Goal: Check status: Check status

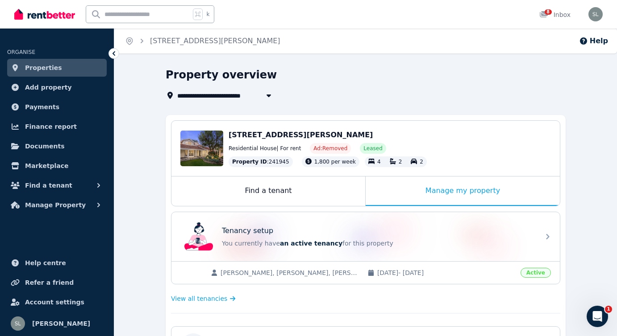
click at [51, 68] on span "Properties" at bounding box center [43, 67] width 37 height 11
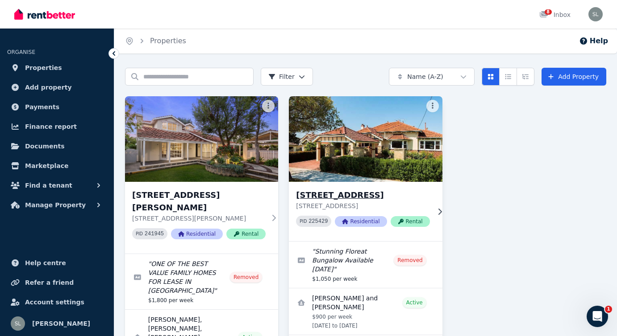
click at [377, 158] on img at bounding box center [365, 139] width 161 height 90
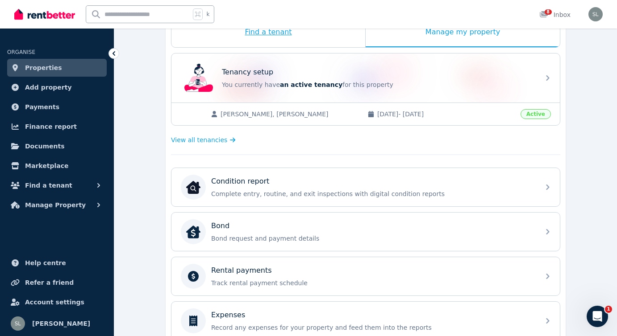
scroll to position [160, 0]
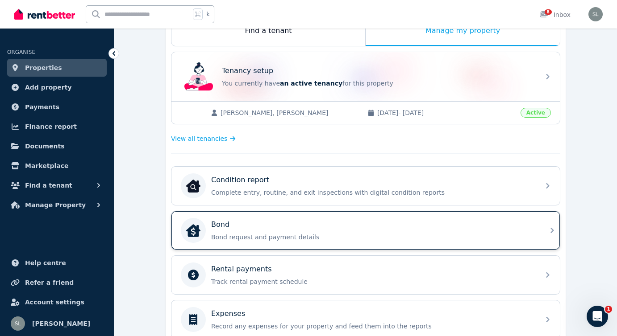
click at [254, 231] on div "Bond Bond request and payment details" at bounding box center [372, 231] width 323 height 22
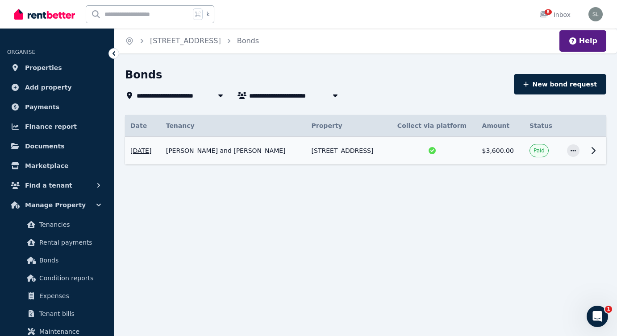
click at [594, 149] on icon at bounding box center [593, 151] width 3 height 6
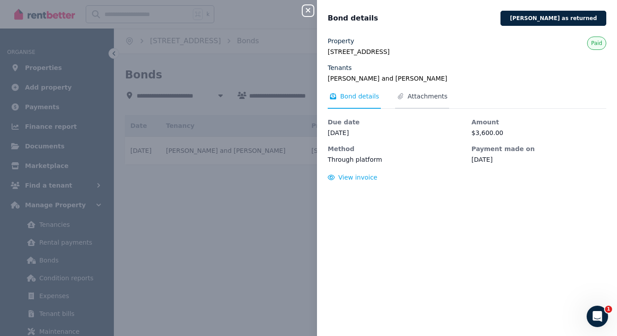
click at [411, 95] on span "Attachments" at bounding box center [427, 96] width 40 height 9
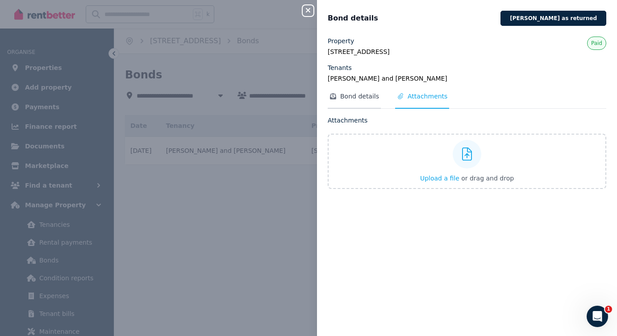
click at [339, 94] on span "Bond details" at bounding box center [354, 100] width 53 height 17
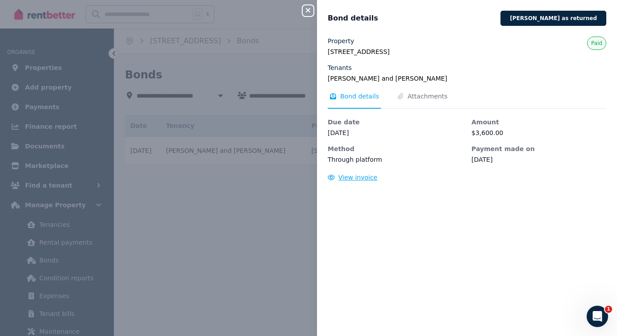
click at [346, 175] on span "View invoice" at bounding box center [357, 177] width 39 height 7
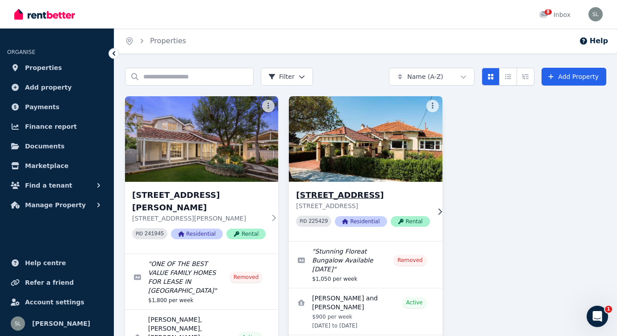
click at [364, 147] on img at bounding box center [365, 139] width 161 height 90
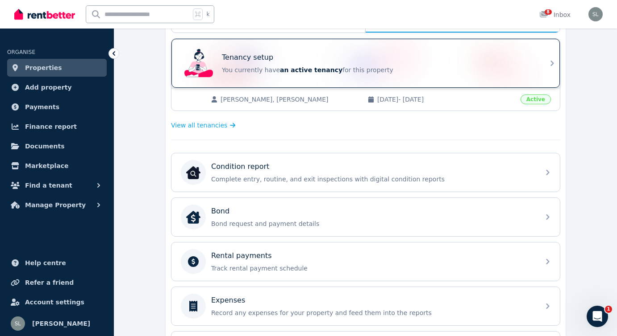
scroll to position [175, 0]
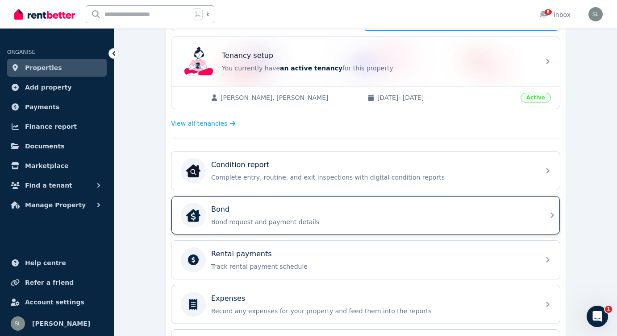
click at [258, 220] on p "Bond request and payment details" at bounding box center [372, 222] width 323 height 9
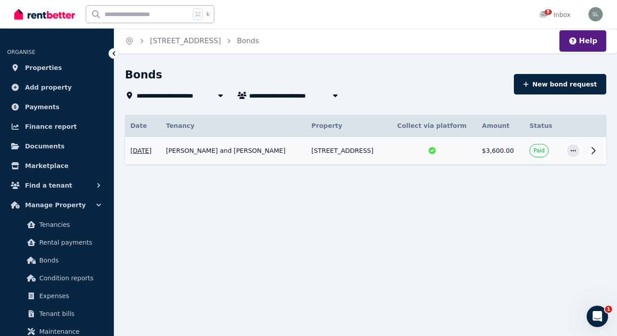
click at [250, 151] on td "[PERSON_NAME] and [PERSON_NAME]" at bounding box center [233, 151] width 145 height 28
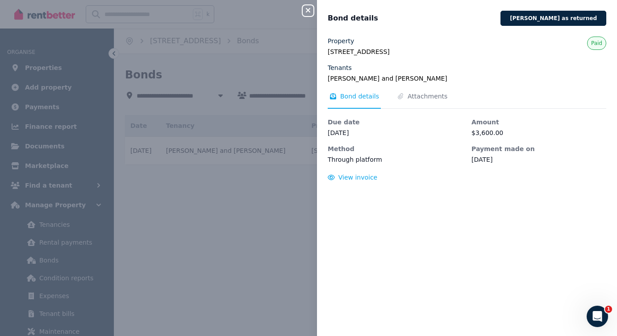
click at [308, 10] on icon "button" at bounding box center [308, 10] width 4 height 4
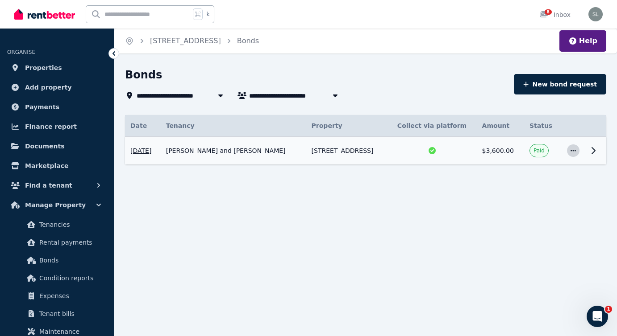
click at [573, 149] on icon "button" at bounding box center [572, 151] width 7 height 6
click at [527, 174] on span "View details" at bounding box center [543, 175] width 57 height 11
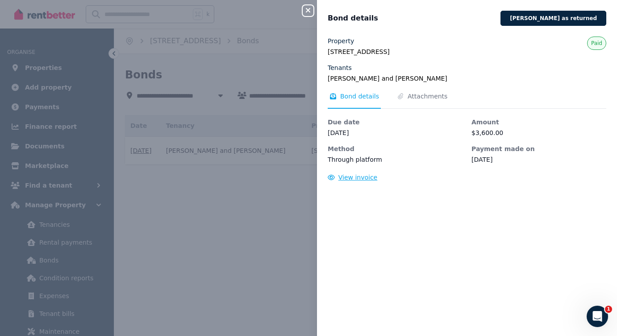
click at [357, 177] on span "View invoice" at bounding box center [357, 177] width 39 height 7
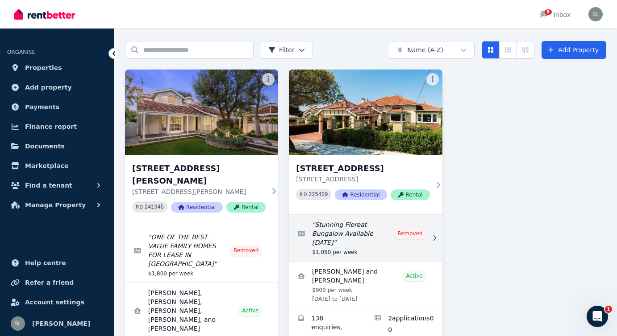
scroll to position [25, 0]
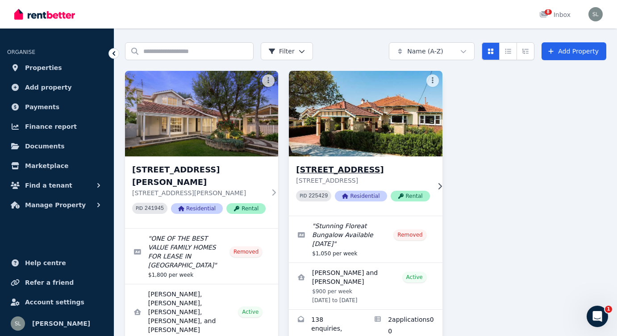
click at [361, 145] on img at bounding box center [365, 114] width 161 height 90
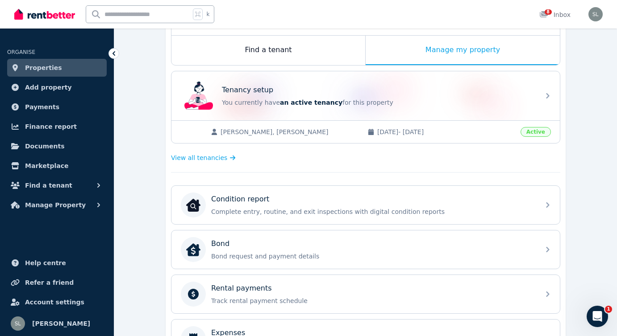
scroll to position [141, 0]
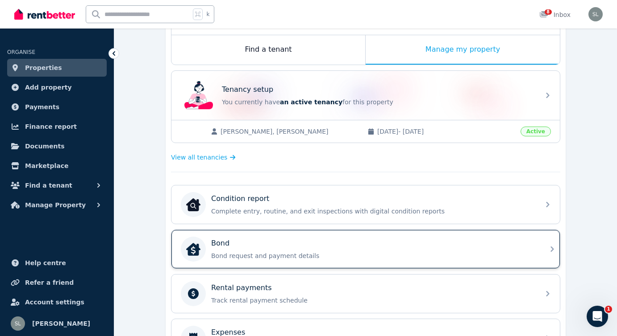
click at [270, 250] on div "Bond Bond request and payment details" at bounding box center [372, 249] width 323 height 22
